Goal: Transaction & Acquisition: Purchase product/service

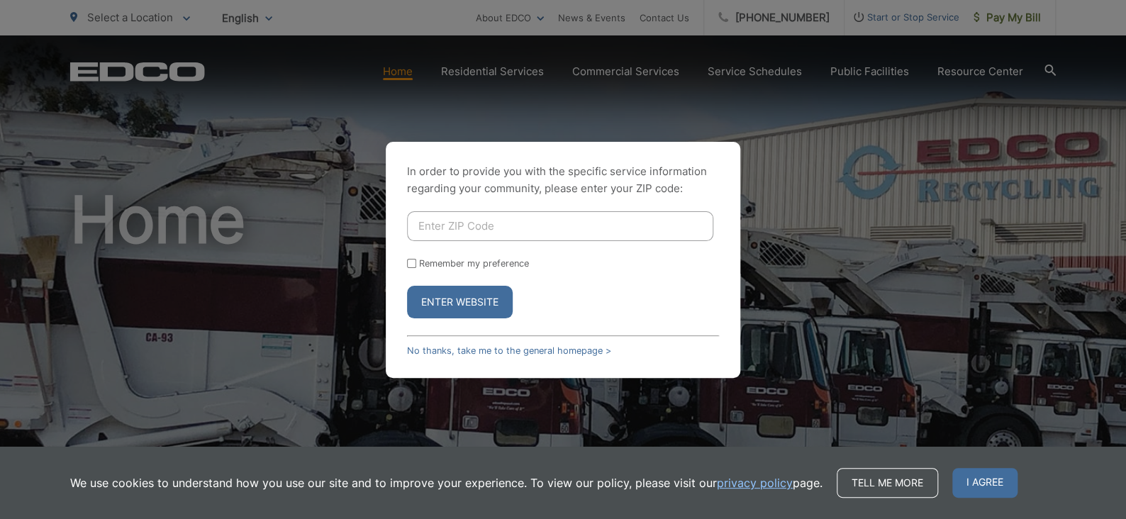
click at [449, 219] on input "Enter ZIP Code" at bounding box center [560, 226] width 306 height 30
click at [458, 304] on button "Enter Website" at bounding box center [460, 302] width 106 height 33
click at [487, 225] on input "Enter ZIP Code" at bounding box center [560, 226] width 306 height 30
type input "90620"
click at [407, 286] on button "Enter Website" at bounding box center [460, 302] width 106 height 33
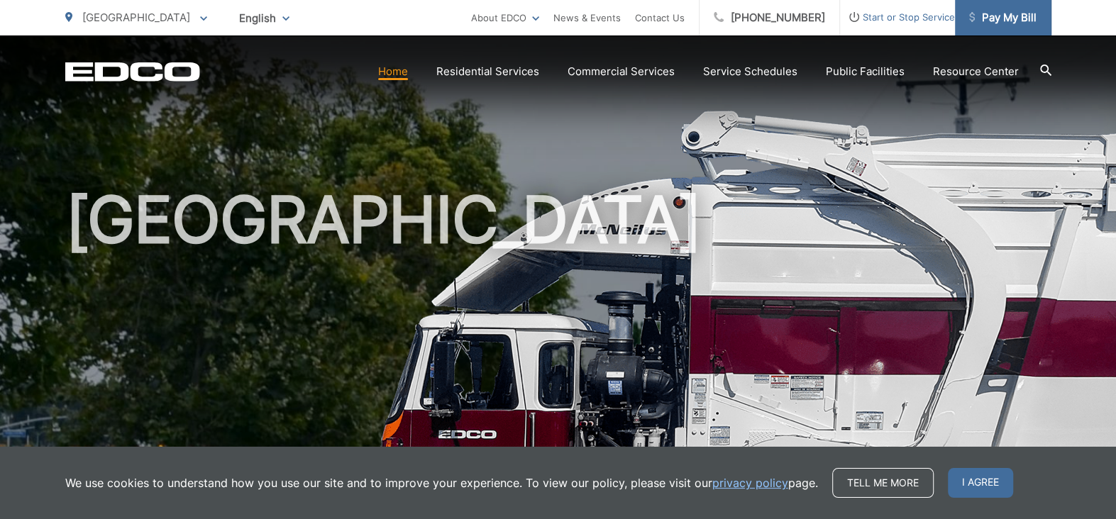
click at [989, 18] on span "Pay My Bill" at bounding box center [1002, 17] width 67 height 17
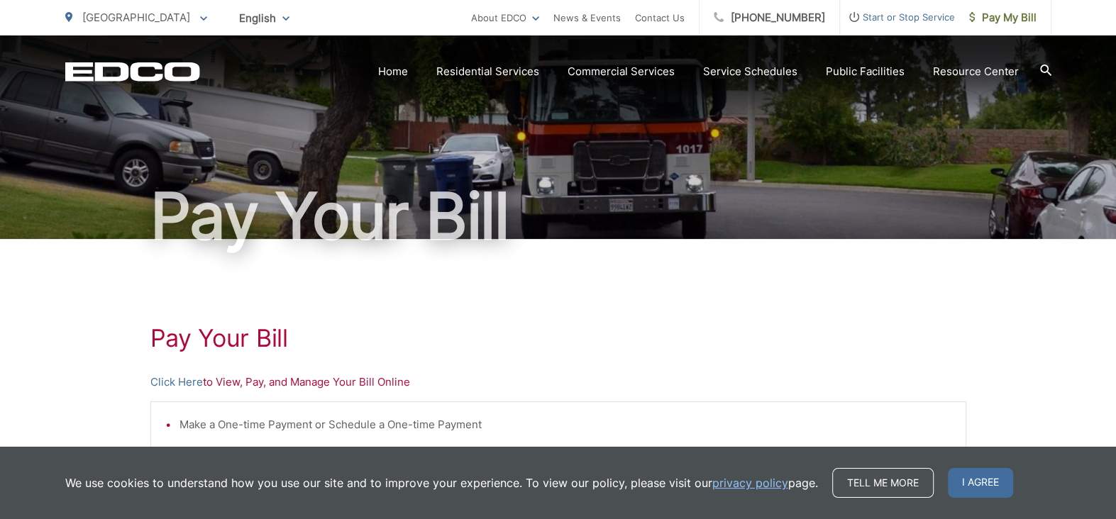
scroll to position [94, 0]
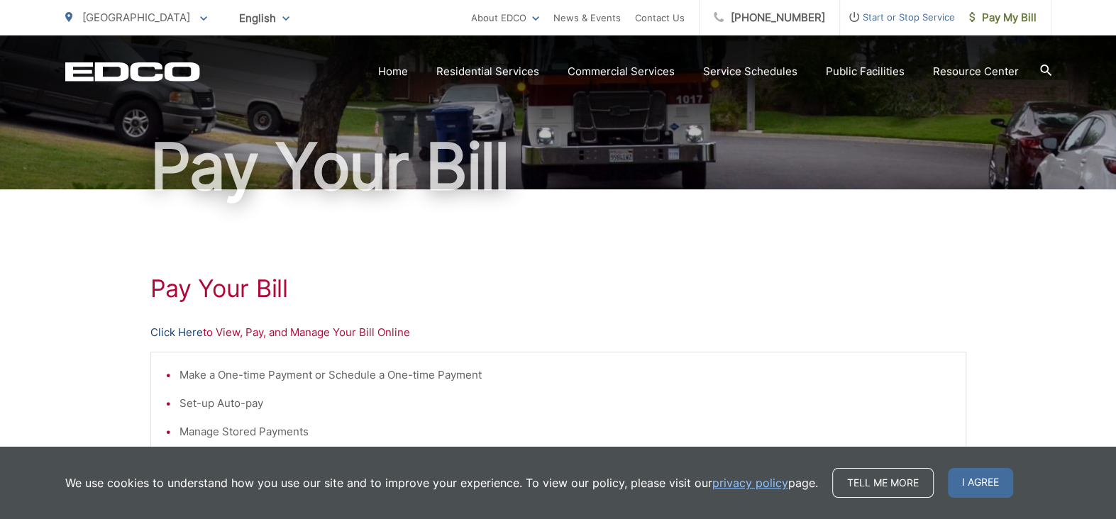
click at [182, 334] on link "Click Here" at bounding box center [176, 332] width 52 height 17
